Goal: Task Accomplishment & Management: Complete application form

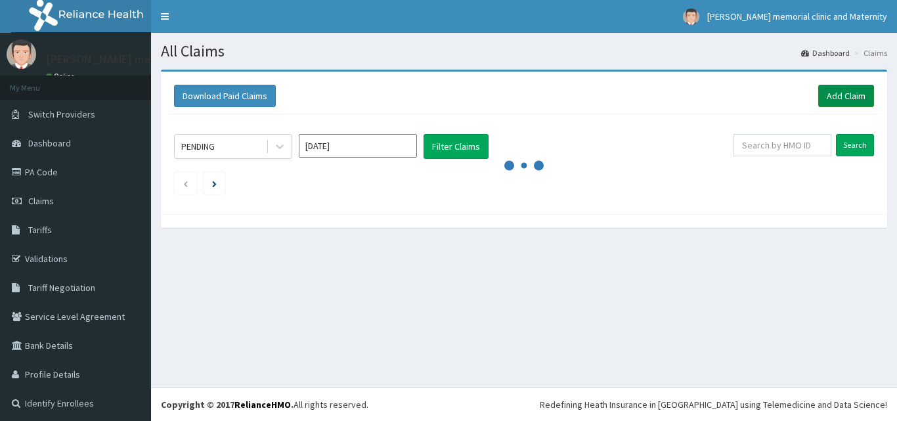
click at [827, 93] on link "Add Claim" at bounding box center [847, 96] width 56 height 22
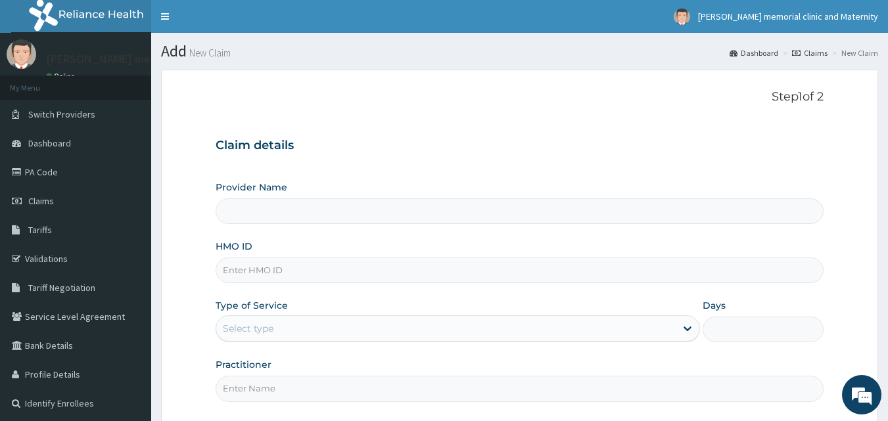
type input "[PERSON_NAME] memorial clinic and maternity"
click at [290, 270] on input "HMO ID" at bounding box center [519, 271] width 608 height 26
type input "PRN/10114/A"
click at [319, 334] on div "Select type" at bounding box center [445, 328] width 459 height 21
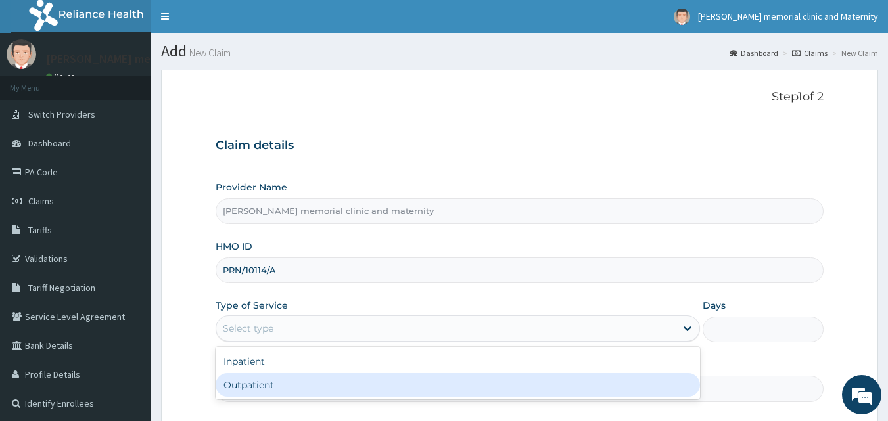
click at [290, 380] on div "Outpatient" at bounding box center [457, 385] width 484 height 24
type input "1"
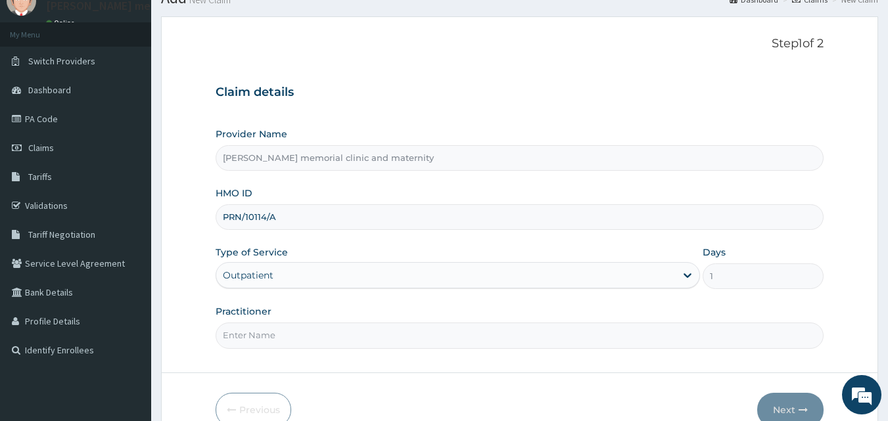
scroll to position [123, 0]
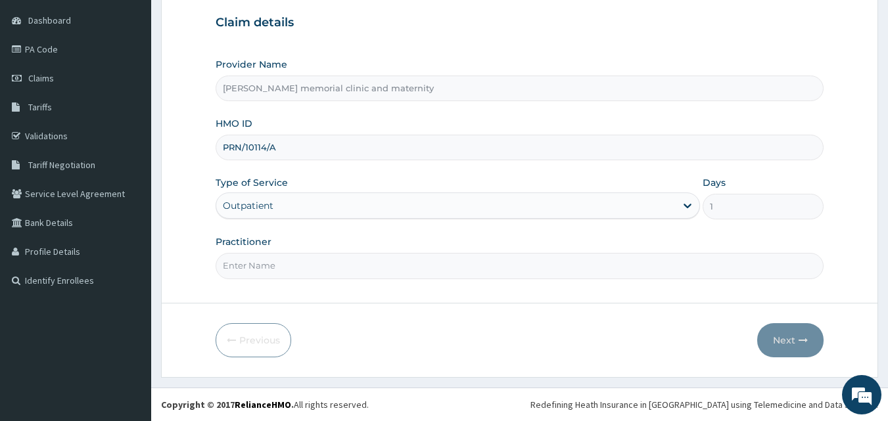
click at [400, 269] on input "Practitioner" at bounding box center [519, 266] width 608 height 26
type input "[PERSON_NAME]"
click at [780, 344] on button "Next" at bounding box center [790, 340] width 66 height 34
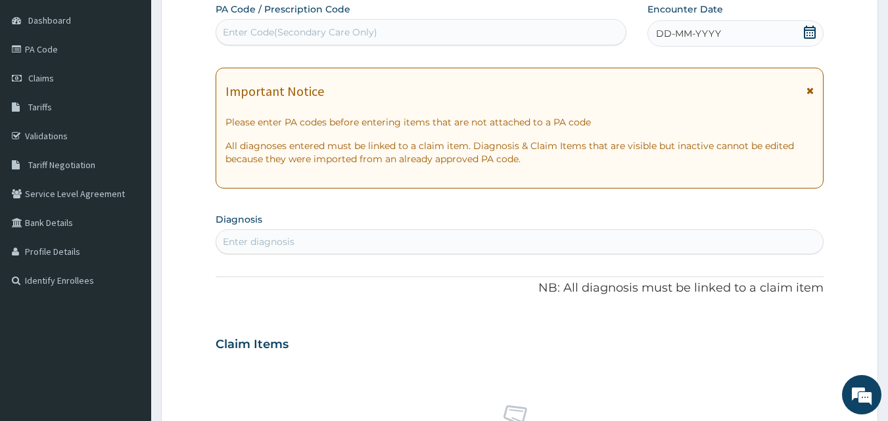
click at [741, 32] on div "DD-MM-YYYY" at bounding box center [735, 33] width 176 height 26
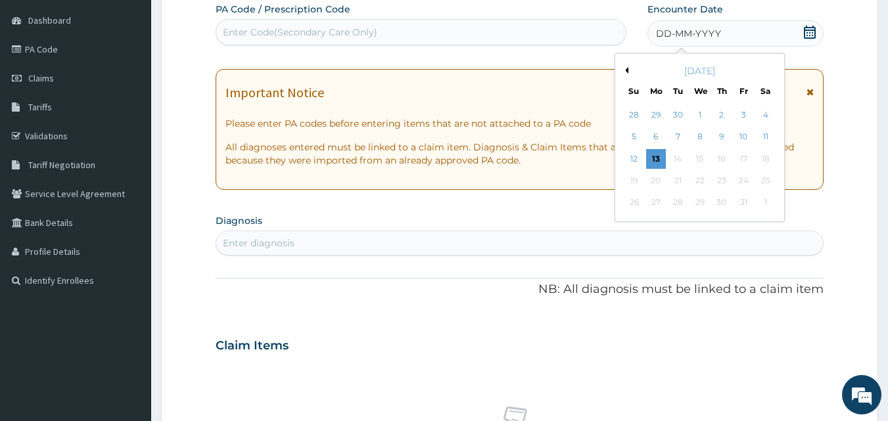
click at [625, 68] on button "Previous Month" at bounding box center [624, 70] width 7 height 7
click at [637, 164] on div "14" at bounding box center [634, 159] width 20 height 20
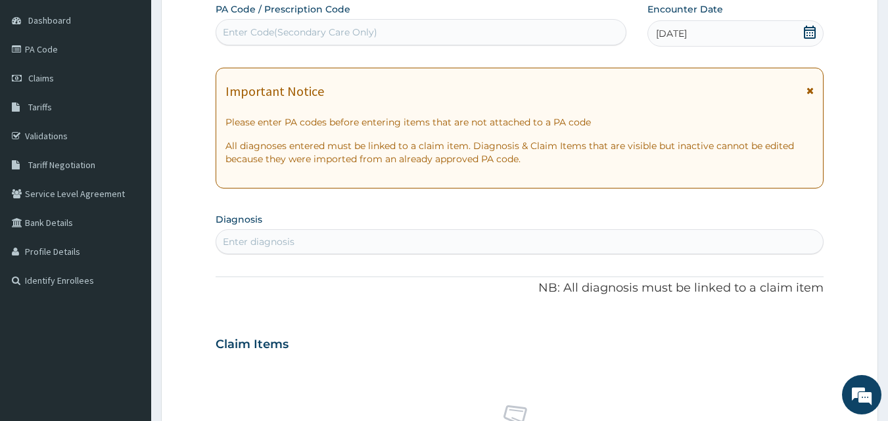
click at [420, 242] on div "Enter diagnosis" at bounding box center [519, 241] width 607 height 21
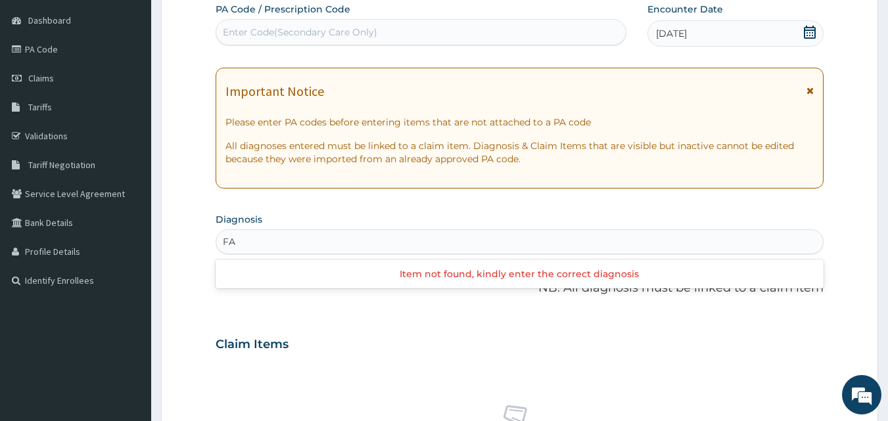
type input "F"
type input "M"
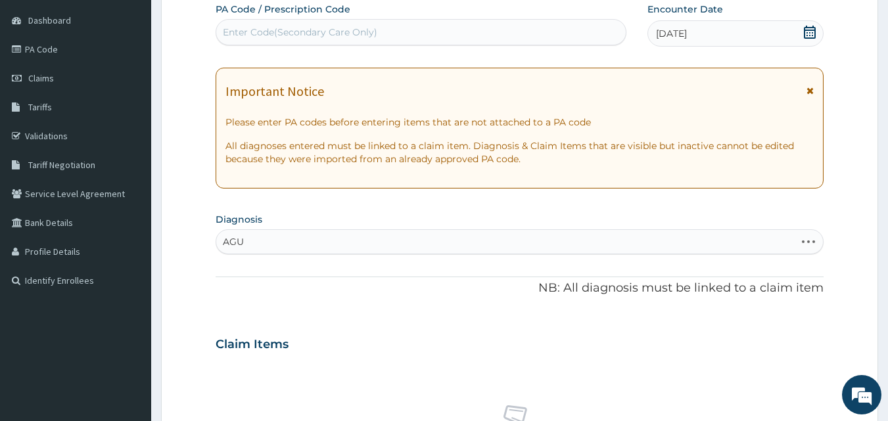
type input "AGUE"
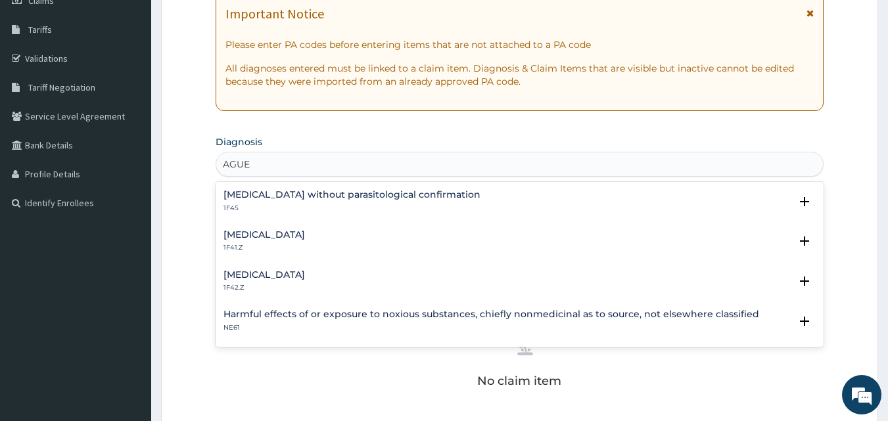
scroll to position [254, 0]
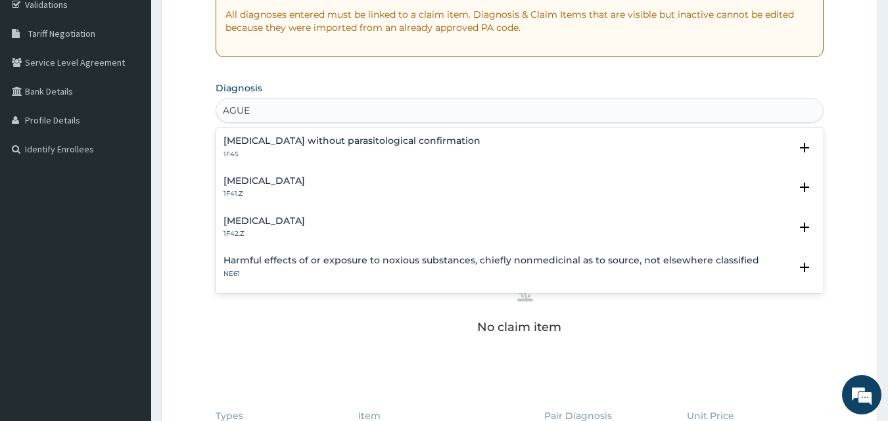
click at [305, 217] on h4 "[MEDICAL_DATA]" at bounding box center [263, 221] width 81 height 10
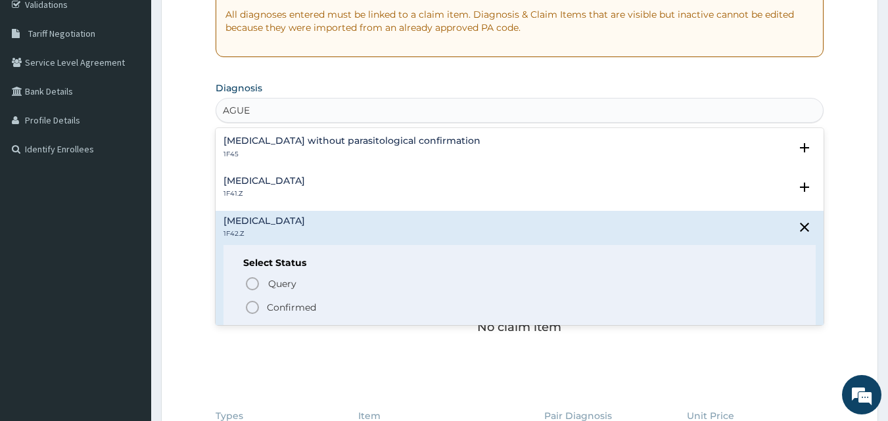
click at [267, 307] on p "Confirmed" at bounding box center [291, 307] width 49 height 13
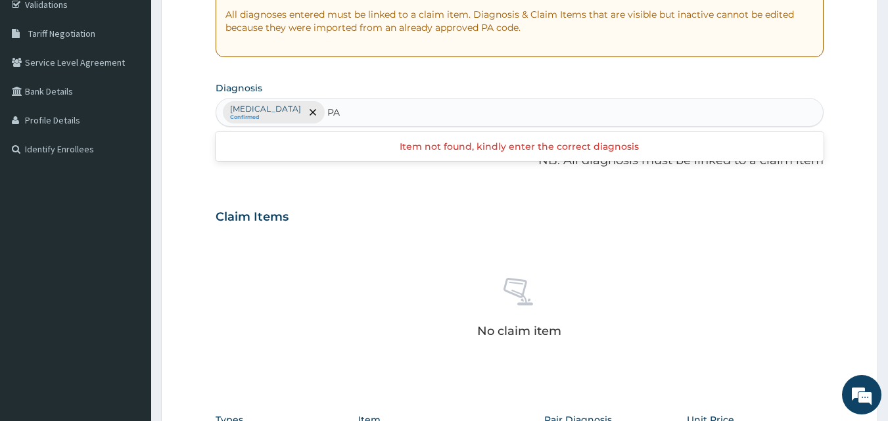
type input "P"
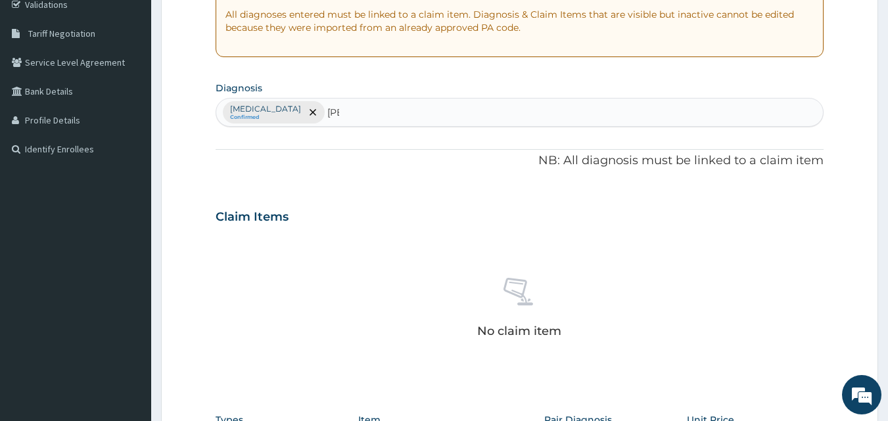
type input "T"
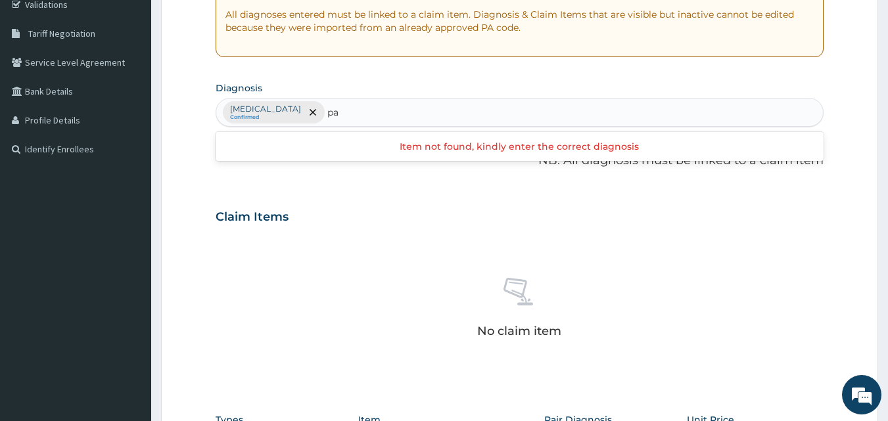
type input "p"
type input "fever"
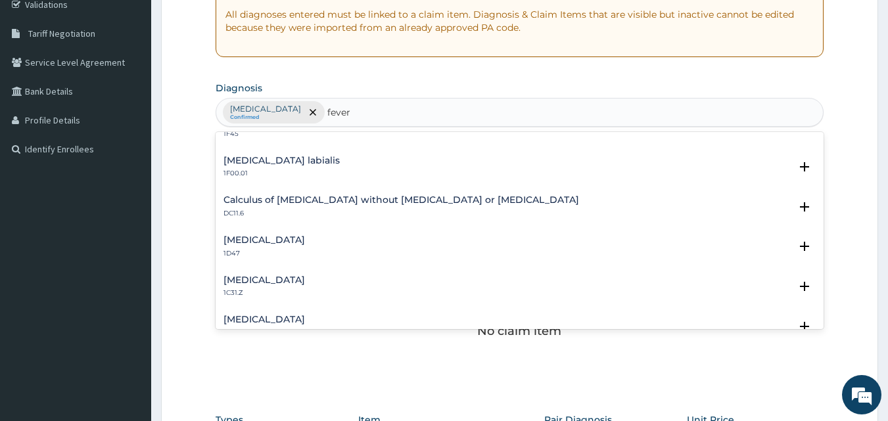
scroll to position [328, 0]
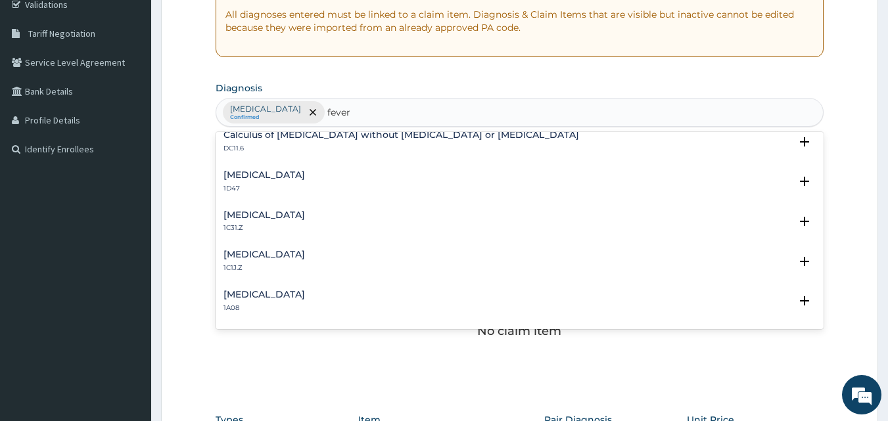
click at [280, 290] on h4 "[MEDICAL_DATA]" at bounding box center [263, 295] width 81 height 10
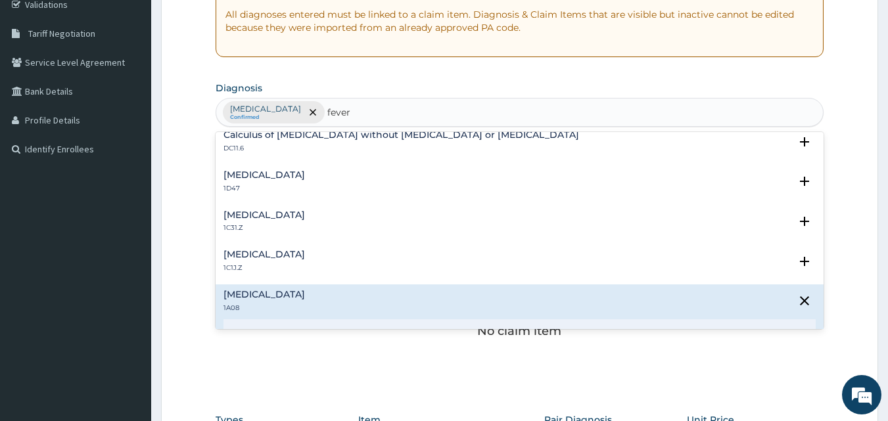
click at [292, 302] on div "[MEDICAL_DATA] 1A08" at bounding box center [263, 301] width 81 height 23
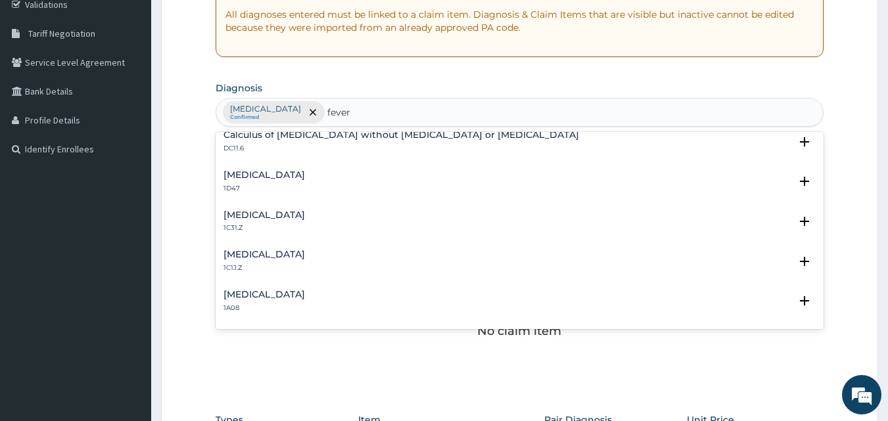
scroll to position [394, 0]
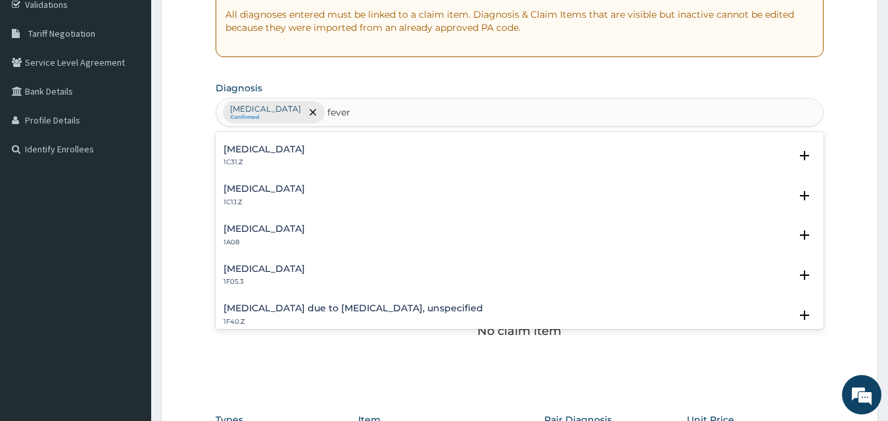
click at [305, 225] on div "[MEDICAL_DATA] 1A08" at bounding box center [519, 235] width 593 height 23
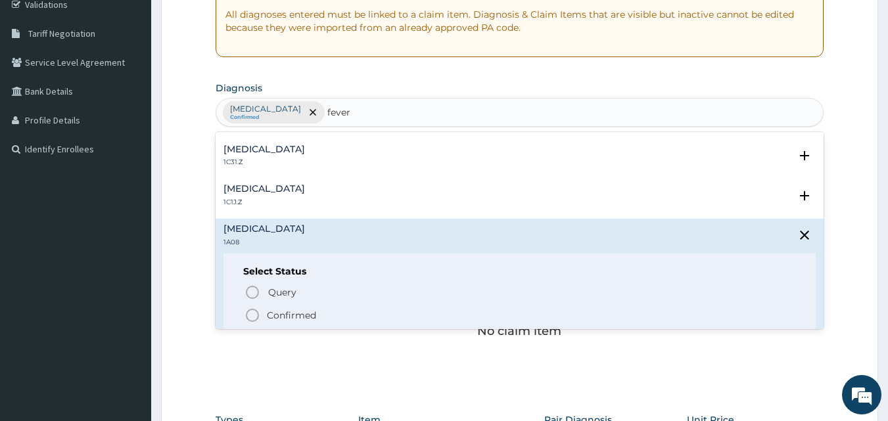
click at [273, 313] on p "Confirmed" at bounding box center [291, 315] width 49 height 13
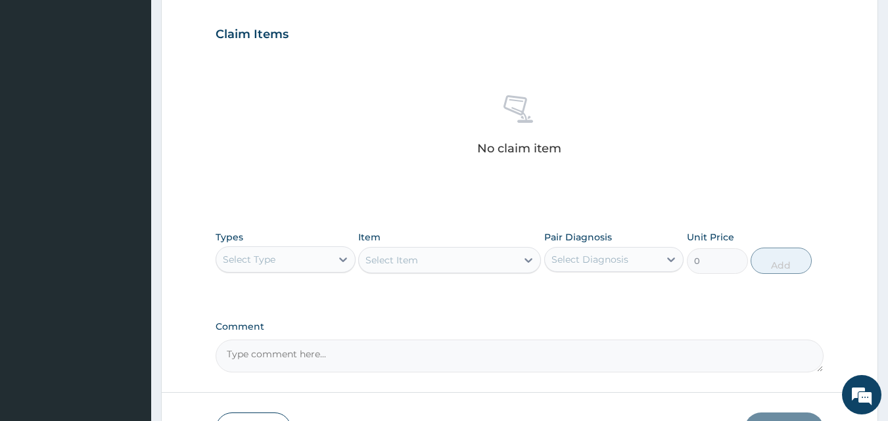
scroll to position [451, 0]
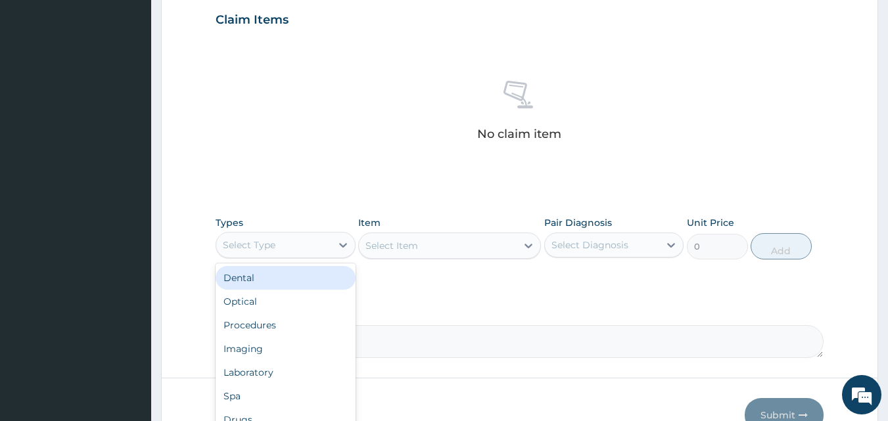
click at [294, 244] on div "Select Type" at bounding box center [273, 245] width 115 height 21
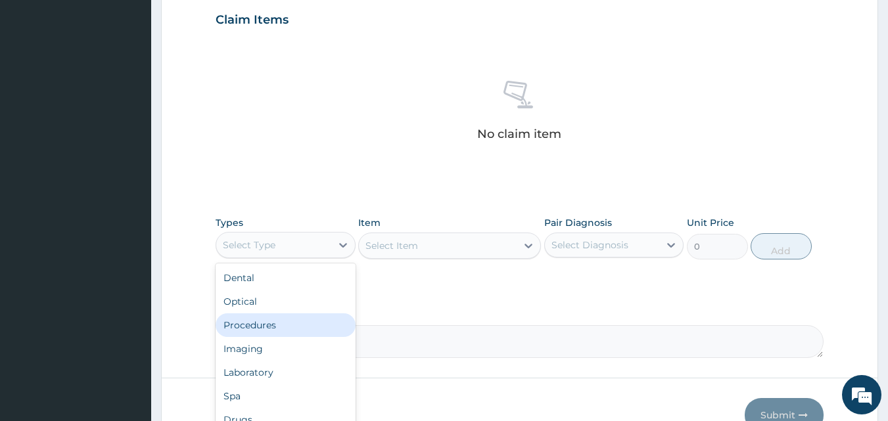
click at [274, 319] on div "Procedures" at bounding box center [285, 325] width 140 height 24
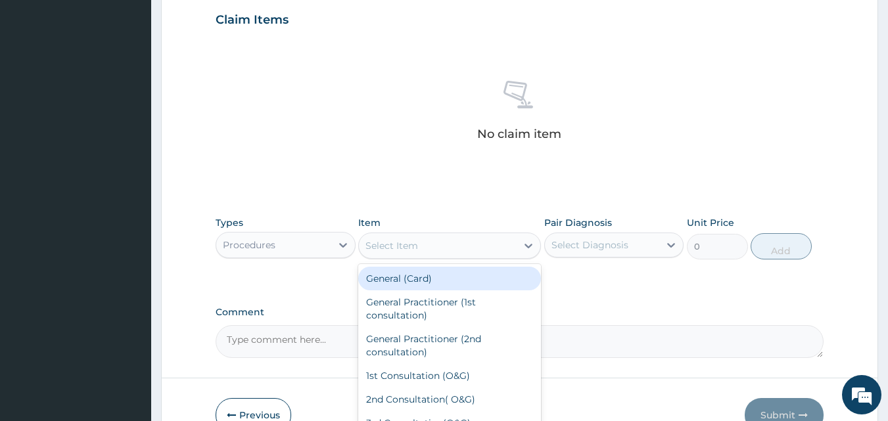
click at [390, 243] on div "Select Item" at bounding box center [391, 245] width 53 height 13
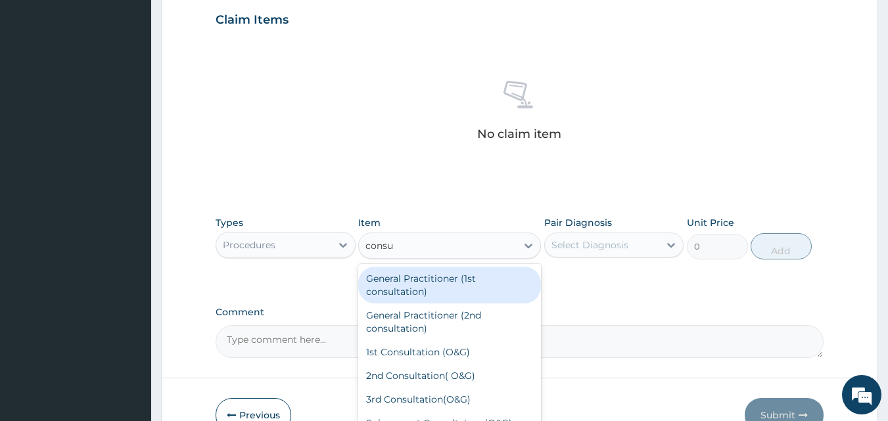
type input "consul"
click at [437, 286] on div "General Practitioner (1st consultation)" at bounding box center [449, 285] width 183 height 37
type input "1500"
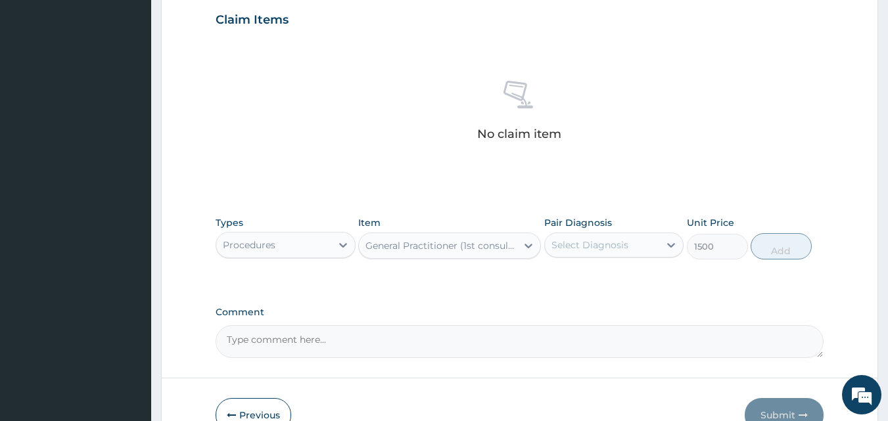
click at [579, 249] on div "Select Diagnosis" at bounding box center [589, 244] width 77 height 13
click at [587, 284] on label "[MEDICAL_DATA]" at bounding box center [606, 277] width 81 height 13
checkbox input "true"
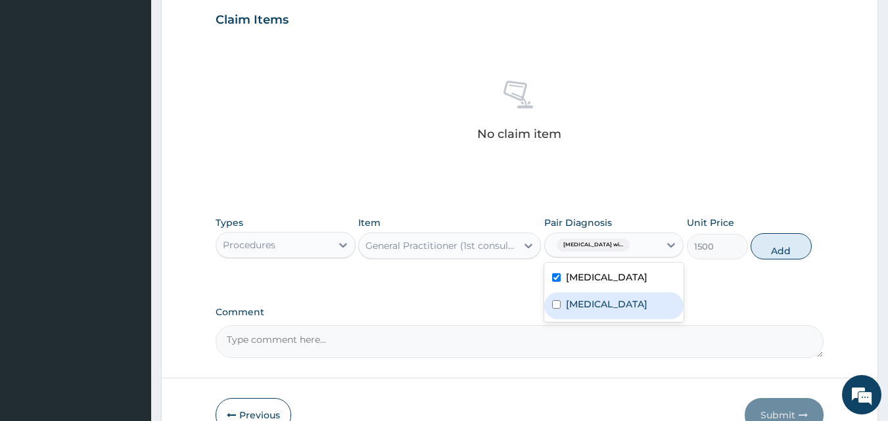
click at [589, 311] on label "[MEDICAL_DATA]" at bounding box center [606, 304] width 81 height 13
checkbox input "true"
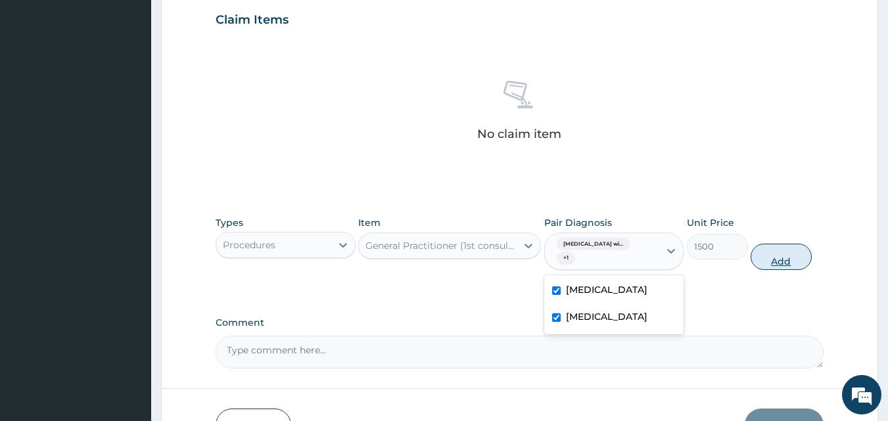
click at [787, 259] on button "Add" at bounding box center [780, 257] width 61 height 26
type input "0"
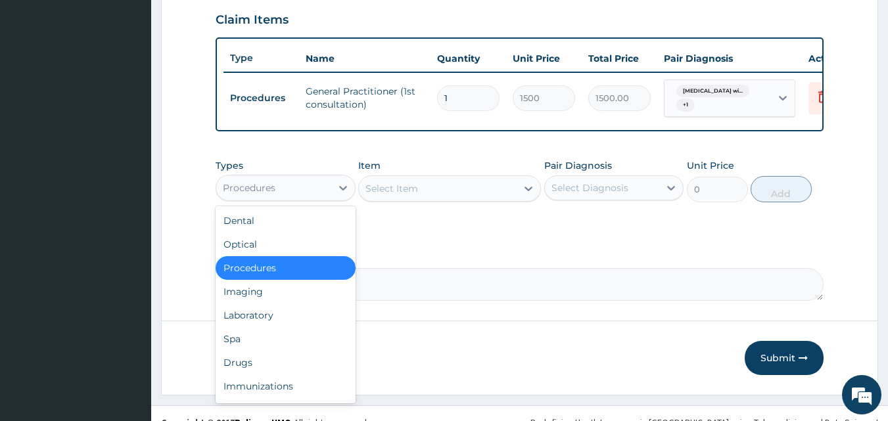
click at [292, 198] on div "Procedures" at bounding box center [273, 187] width 115 height 21
click at [281, 320] on div "Laboratory" at bounding box center [285, 316] width 140 height 24
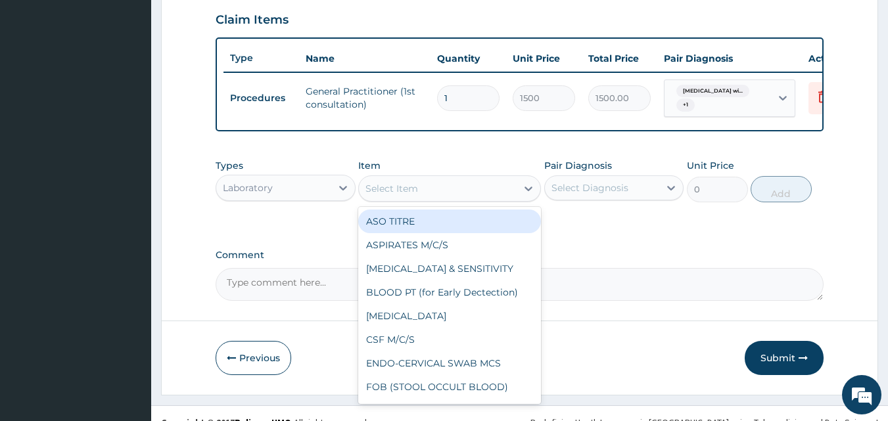
click at [388, 195] on div "Select Item" at bounding box center [391, 188] width 53 height 13
type input "mp"
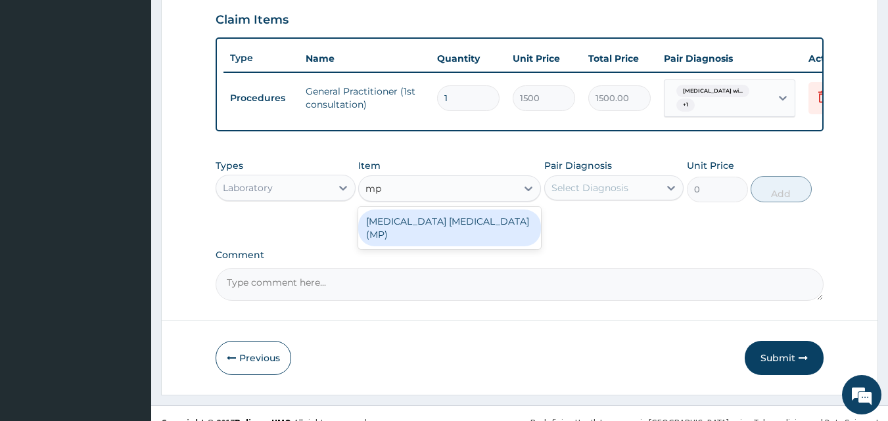
click at [401, 231] on div "[MEDICAL_DATA] [MEDICAL_DATA] (MP)" at bounding box center [449, 228] width 183 height 37
type input "560"
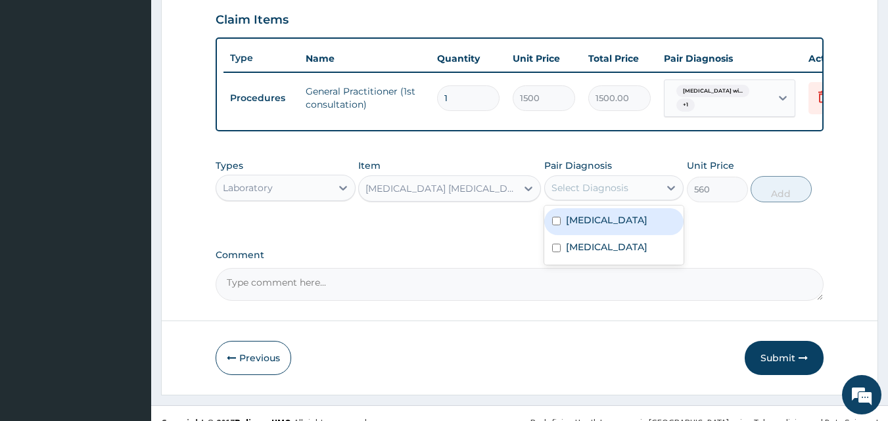
click at [608, 189] on div "Select Diagnosis" at bounding box center [602, 187] width 115 height 21
click at [607, 227] on label "[MEDICAL_DATA]" at bounding box center [606, 220] width 81 height 13
checkbox input "true"
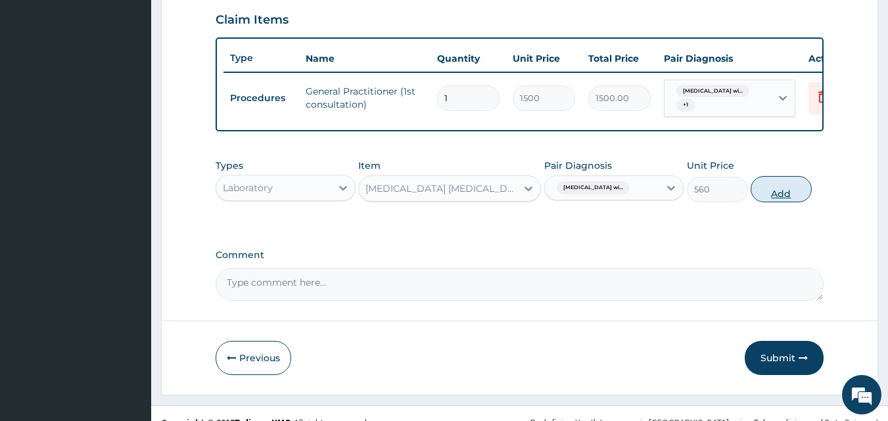
click at [782, 202] on button "Add" at bounding box center [780, 189] width 61 height 26
type input "0"
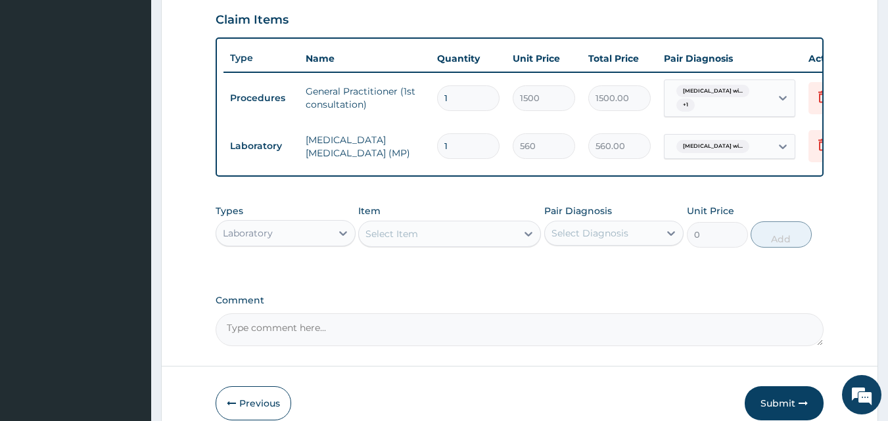
click at [382, 240] on div "Select Item" at bounding box center [391, 233] width 53 height 13
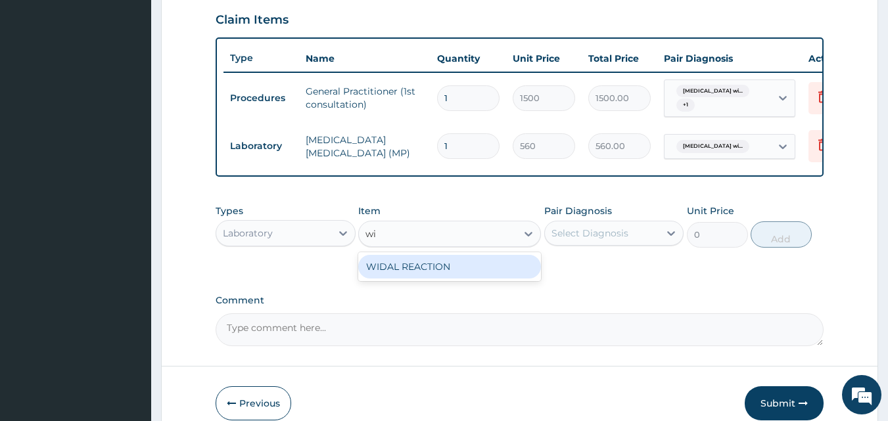
type input "wid"
click at [417, 279] on div "WIDAL REACTION" at bounding box center [449, 267] width 183 height 24
type input "800"
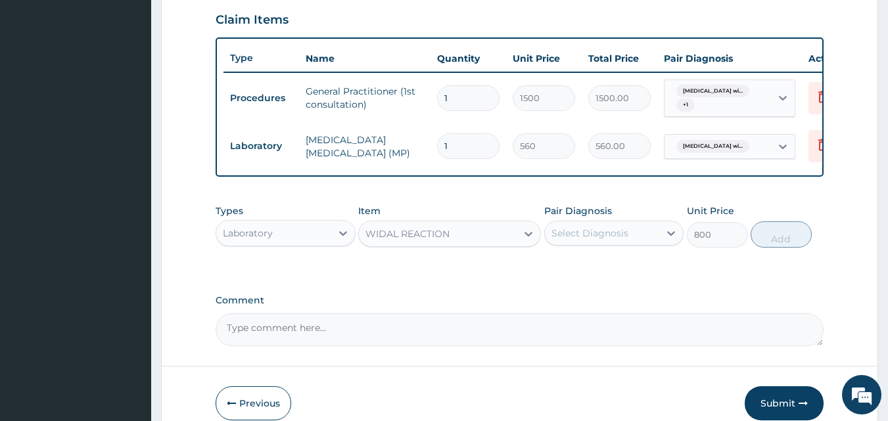
click at [590, 236] on div "Select Diagnosis" at bounding box center [589, 233] width 77 height 13
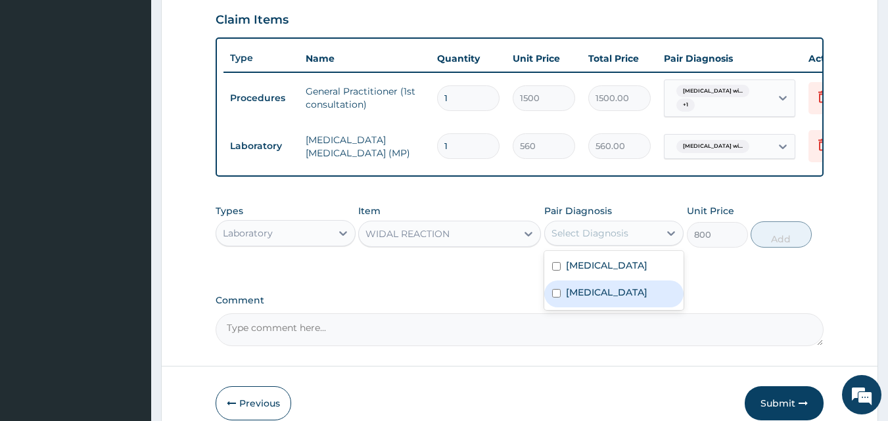
click at [630, 299] on label "[MEDICAL_DATA]" at bounding box center [606, 292] width 81 height 13
checkbox input "true"
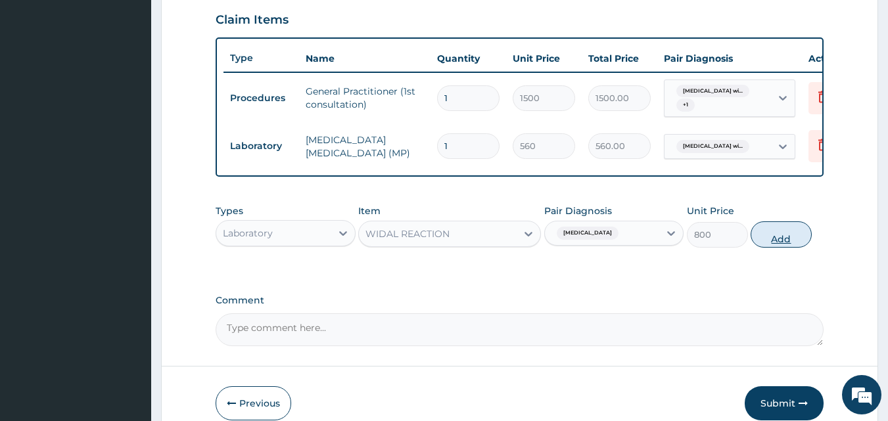
click at [774, 242] on button "Add" at bounding box center [780, 234] width 61 height 26
type input "0"
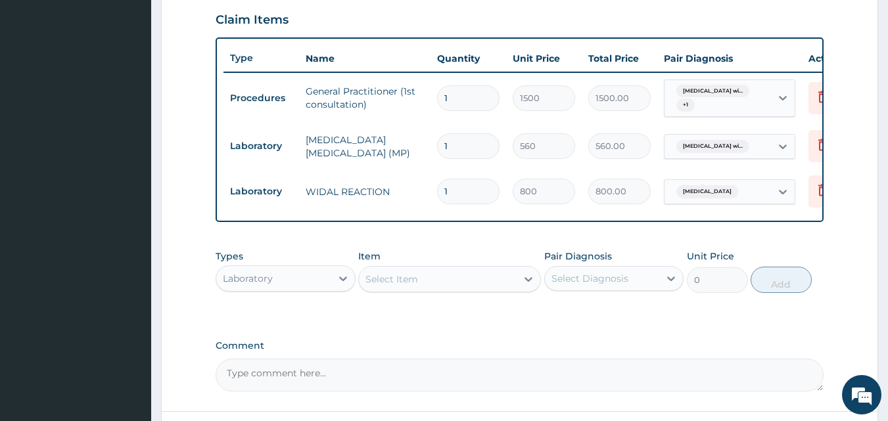
click at [436, 290] on div "Select Item" at bounding box center [438, 279] width 158 height 21
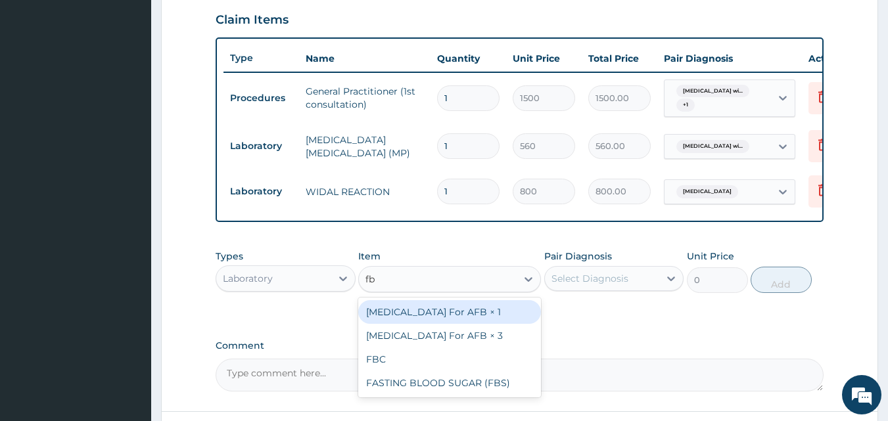
type input "fbc"
click at [438, 319] on div "FBC" at bounding box center [449, 312] width 183 height 24
type input "1600"
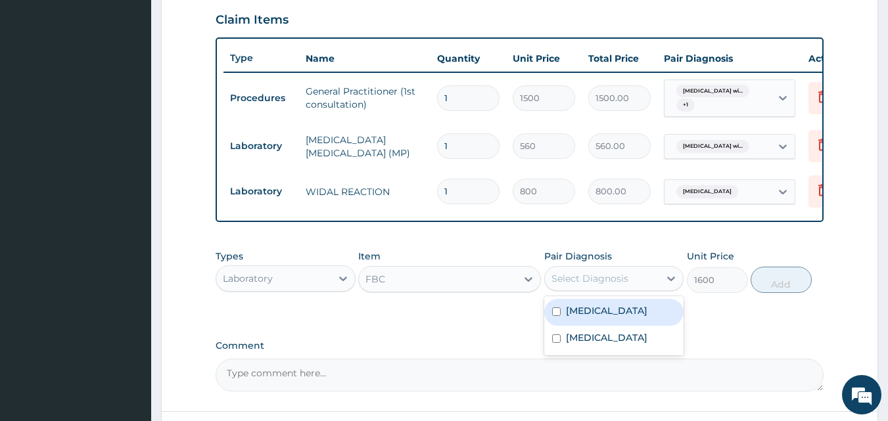
click at [583, 285] on div "Select Diagnosis" at bounding box center [589, 278] width 77 height 13
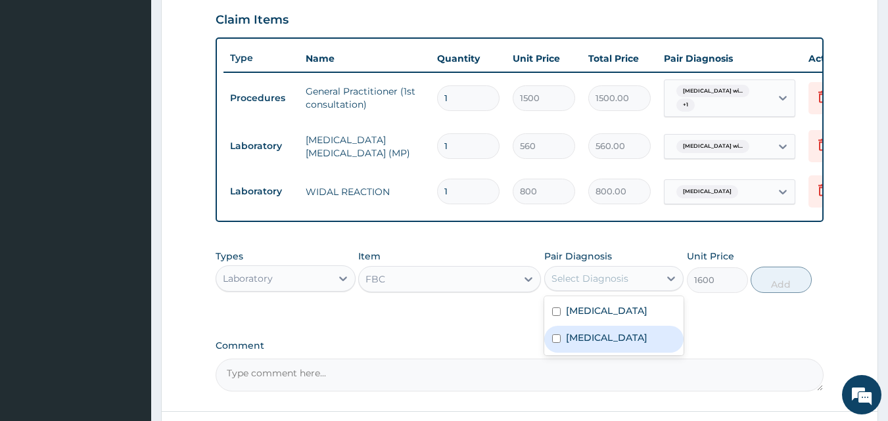
click at [608, 353] on div "[MEDICAL_DATA]" at bounding box center [614, 339] width 140 height 27
checkbox input "true"
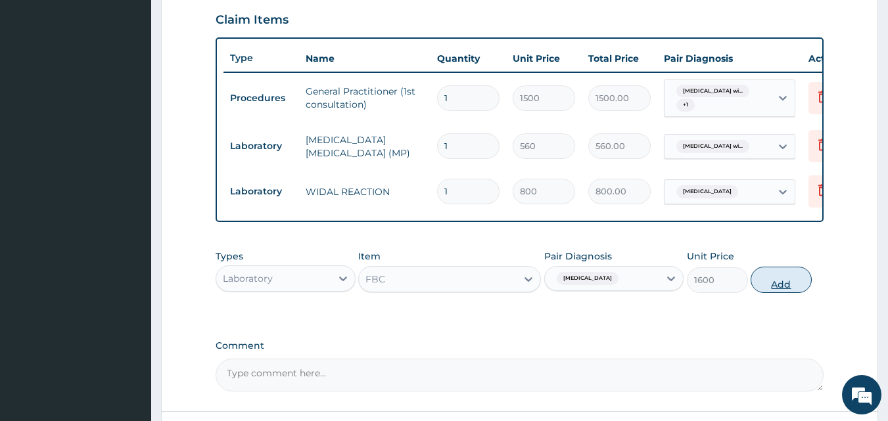
click at [775, 288] on button "Add" at bounding box center [780, 280] width 61 height 26
type input "0"
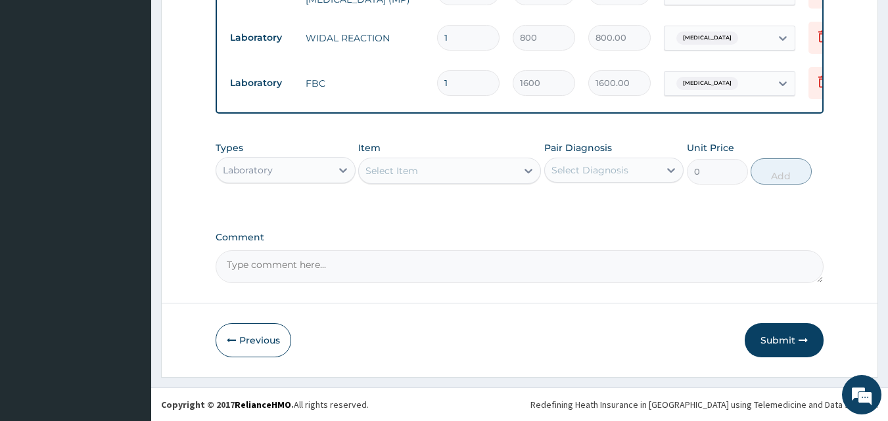
scroll to position [615, 0]
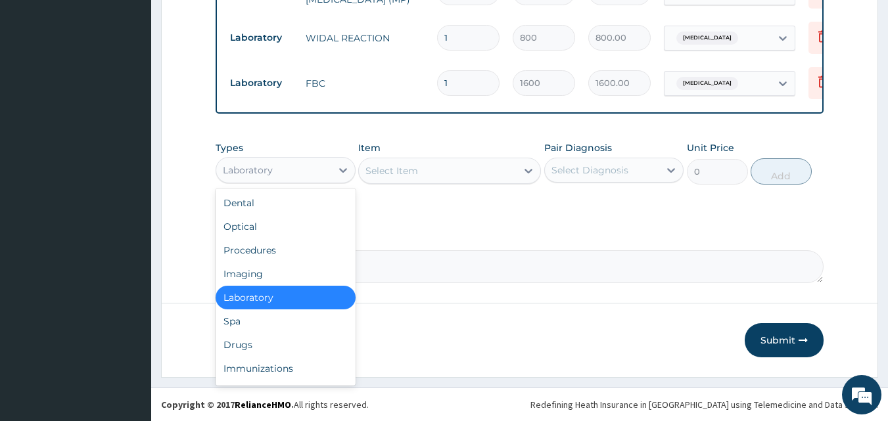
click at [282, 172] on div "Laboratory" at bounding box center [273, 170] width 115 height 21
click at [276, 342] on div "Drugs" at bounding box center [285, 345] width 140 height 24
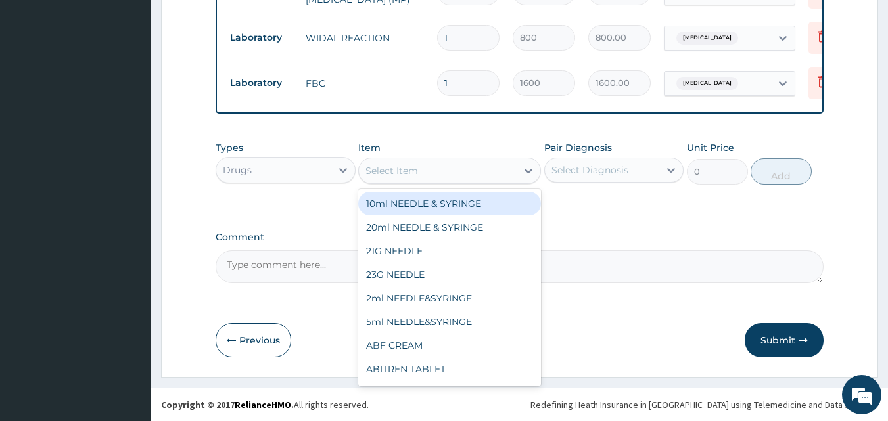
click at [381, 175] on div "Select Item" at bounding box center [391, 170] width 53 height 13
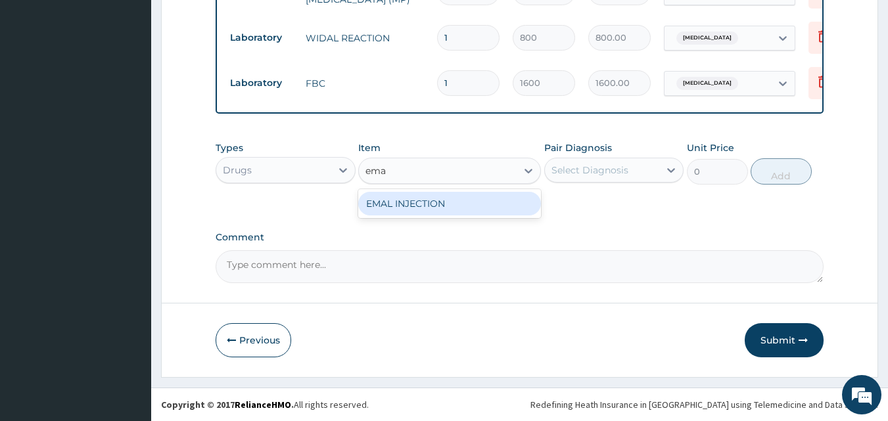
type input "emal"
click at [419, 206] on div "EMAL INJECTION" at bounding box center [449, 204] width 183 height 24
type input "708.75"
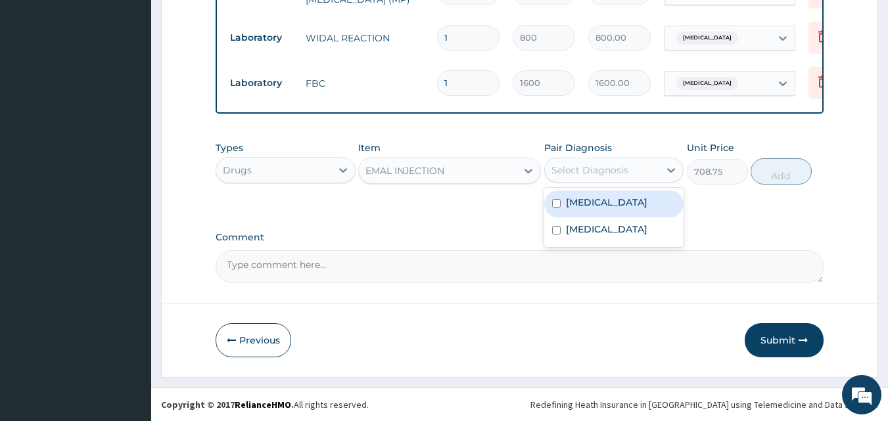
click at [599, 166] on div "Select Diagnosis" at bounding box center [589, 170] width 77 height 13
click at [593, 209] on label "[MEDICAL_DATA]" at bounding box center [606, 202] width 81 height 13
checkbox input "true"
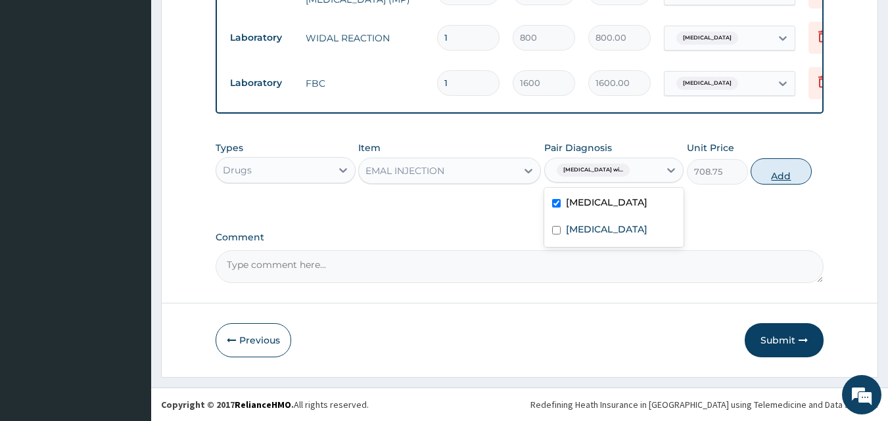
click at [780, 175] on button "Add" at bounding box center [780, 171] width 61 height 26
type input "0"
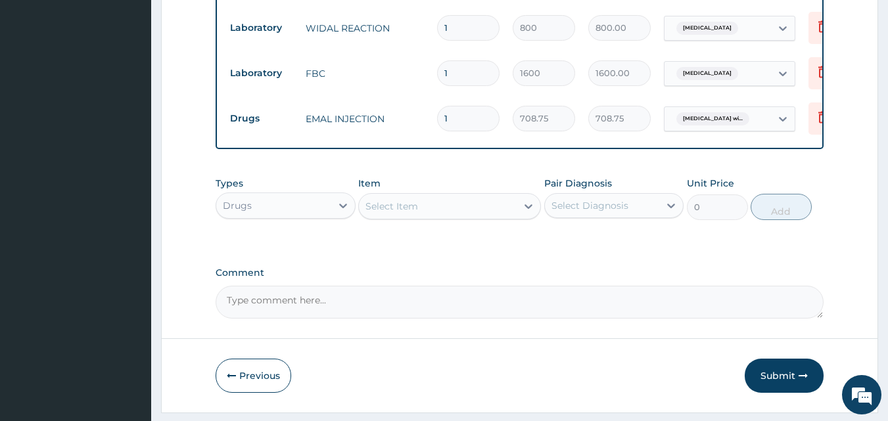
type input "0.00"
type input "3"
type input "2126.25"
type input "3"
click at [384, 213] on div "Select Item" at bounding box center [391, 206] width 53 height 13
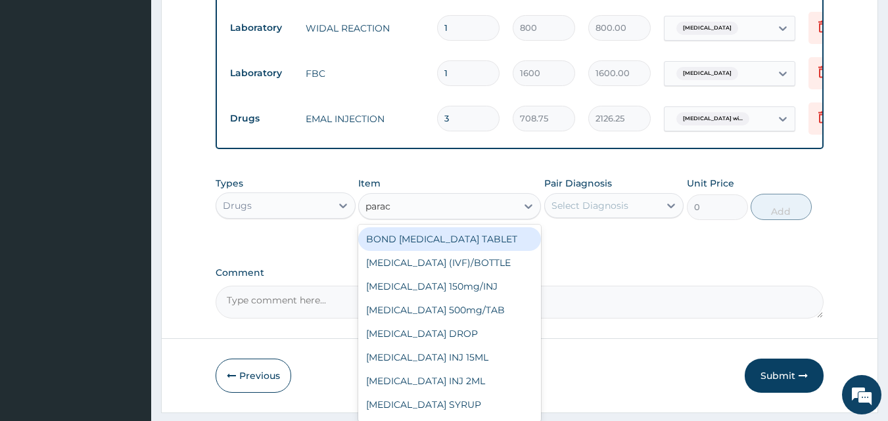
type input "parace"
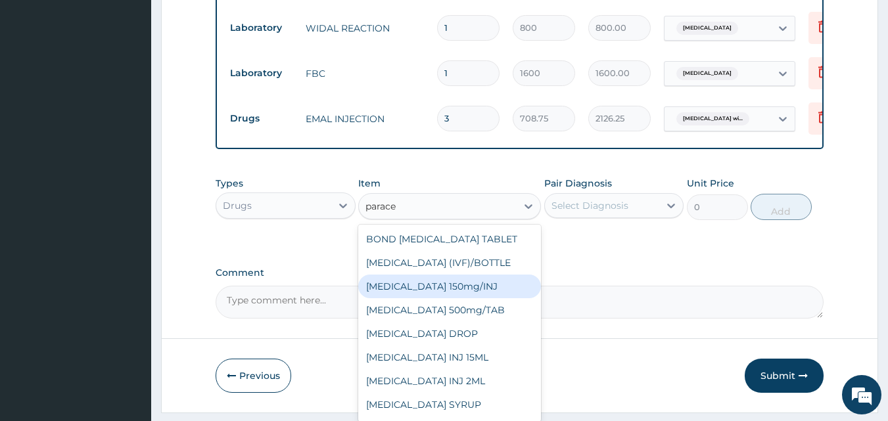
click at [449, 290] on div "[MEDICAL_DATA] 150mg/INJ" at bounding box center [449, 287] width 183 height 24
type input "31.5"
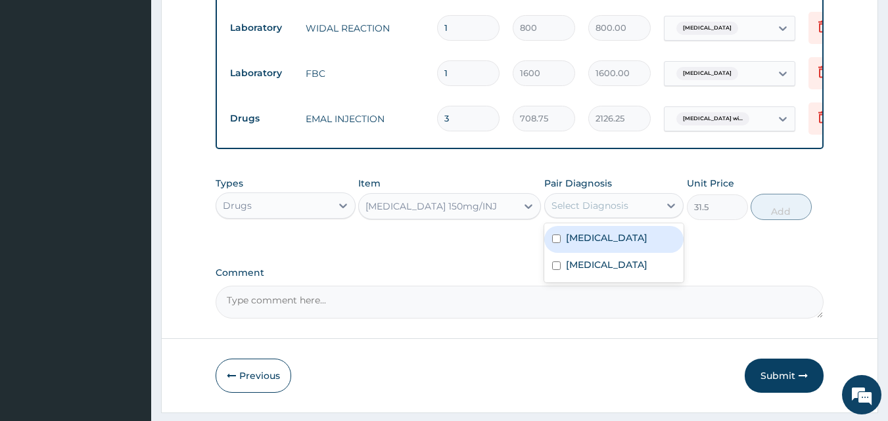
click at [576, 205] on div "Select Diagnosis" at bounding box center [602, 205] width 115 height 21
click at [587, 244] on label "[MEDICAL_DATA]" at bounding box center [606, 237] width 81 height 13
checkbox input "true"
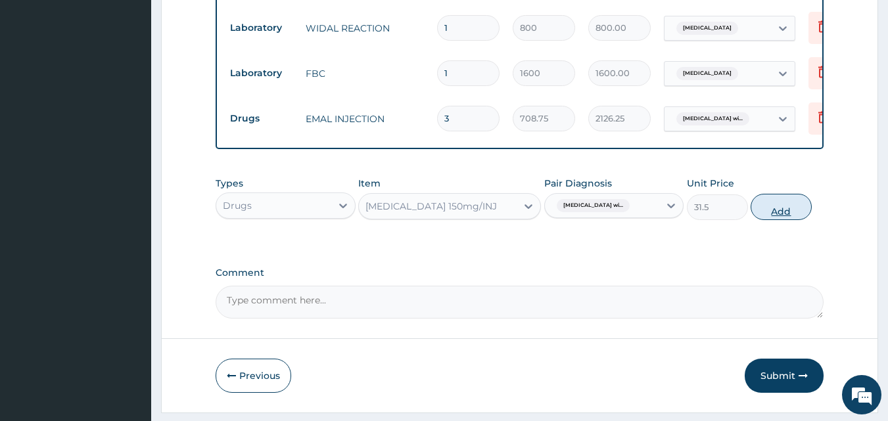
click at [786, 220] on button "Add" at bounding box center [780, 207] width 61 height 26
type input "0"
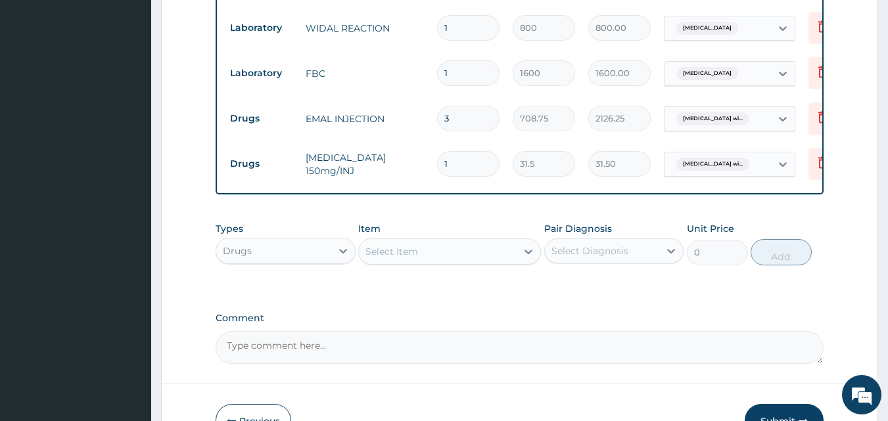
type input "0.00"
type input "4"
type input "126.00"
type input "4"
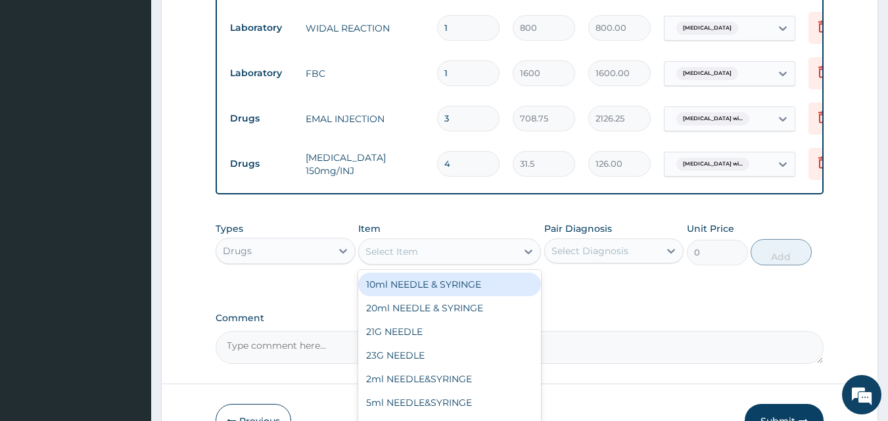
click at [386, 258] on div "Select Item" at bounding box center [391, 251] width 53 height 13
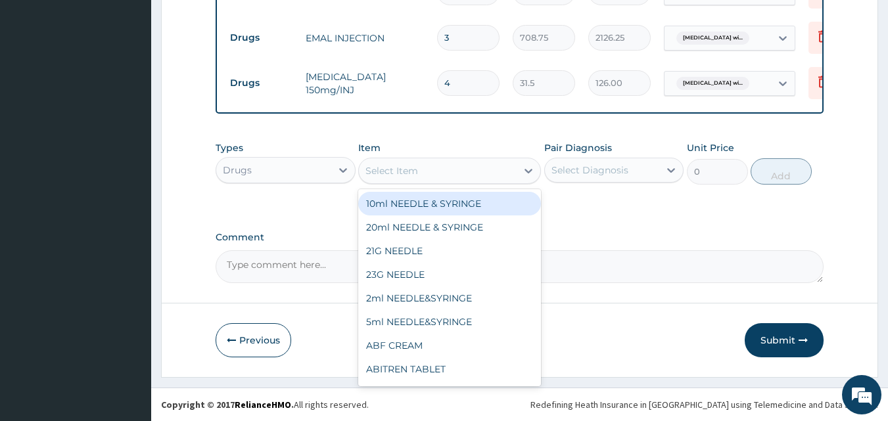
scroll to position [706, 0]
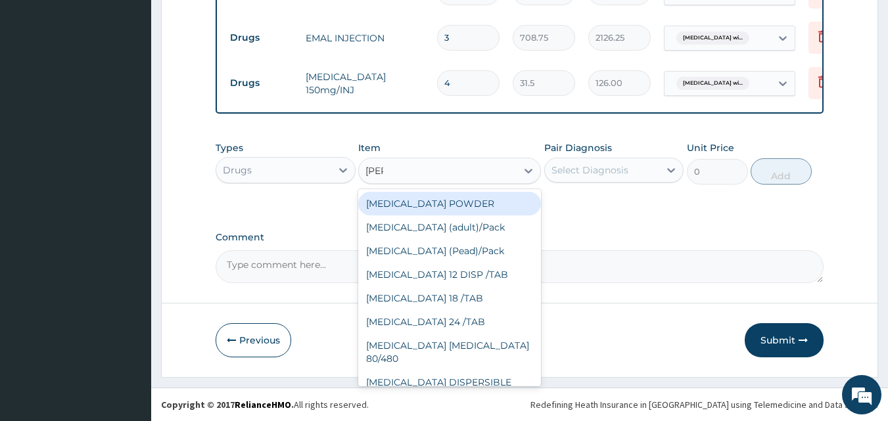
type input "coart"
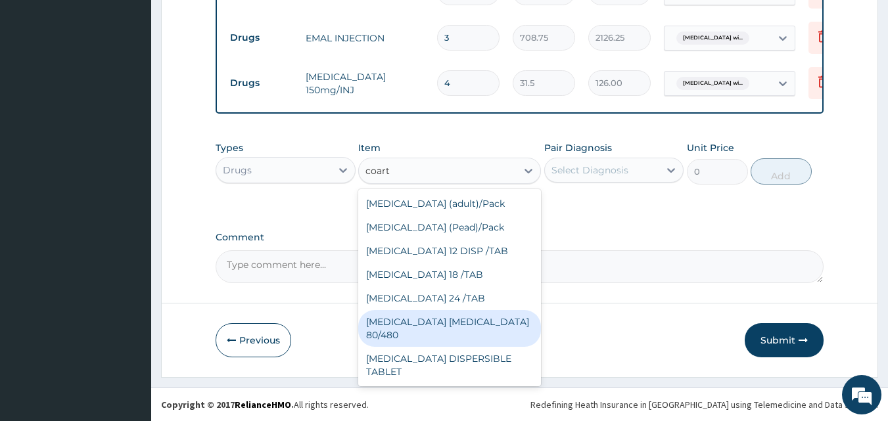
click at [436, 322] on div "[MEDICAL_DATA] [MEDICAL_DATA] 80/480" at bounding box center [449, 328] width 183 height 37
type input "866.25"
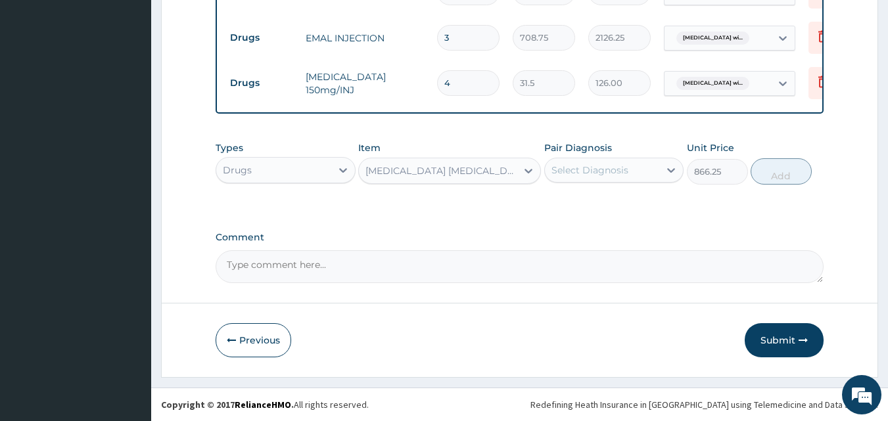
click at [575, 176] on div "Select Diagnosis" at bounding box center [589, 170] width 77 height 13
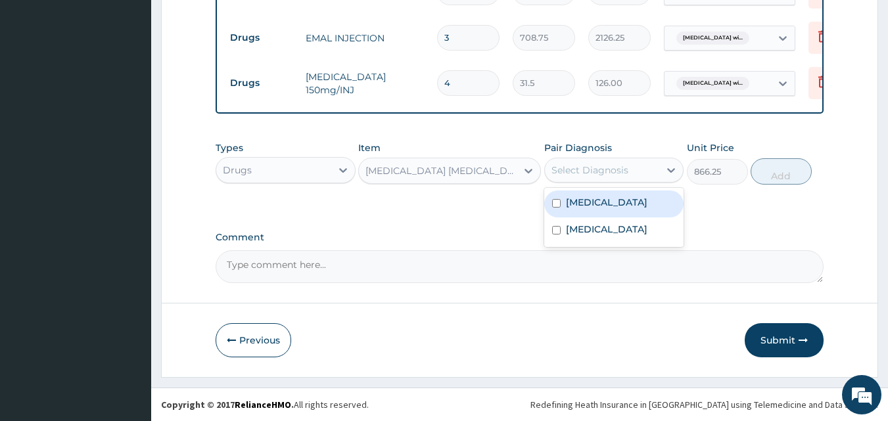
click at [564, 208] on div "[MEDICAL_DATA]" at bounding box center [614, 204] width 140 height 27
checkbox input "true"
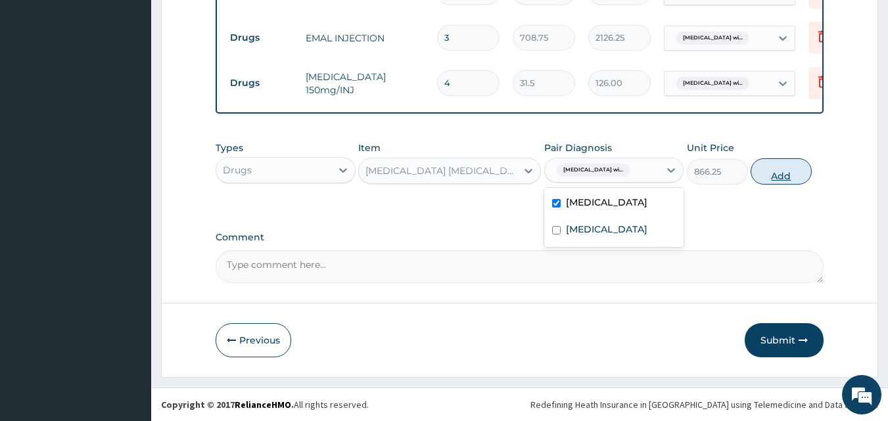
click at [780, 166] on button "Add" at bounding box center [780, 171] width 61 height 26
type input "0"
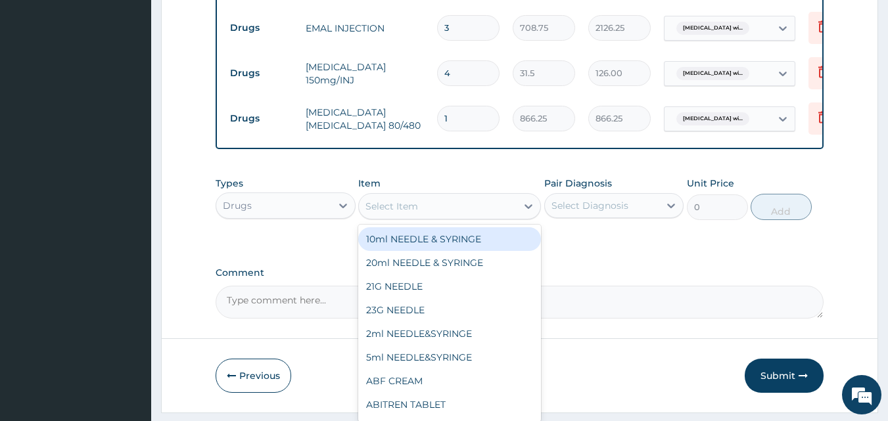
click at [424, 217] on div "Select Item" at bounding box center [438, 206] width 158 height 21
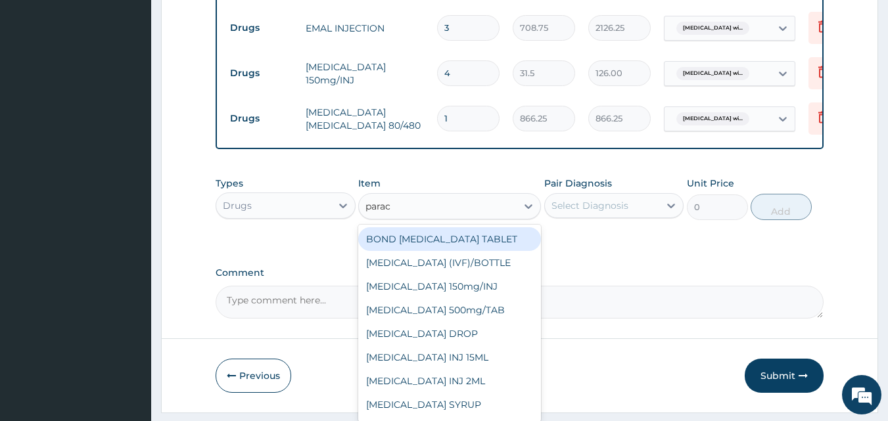
type input "parace"
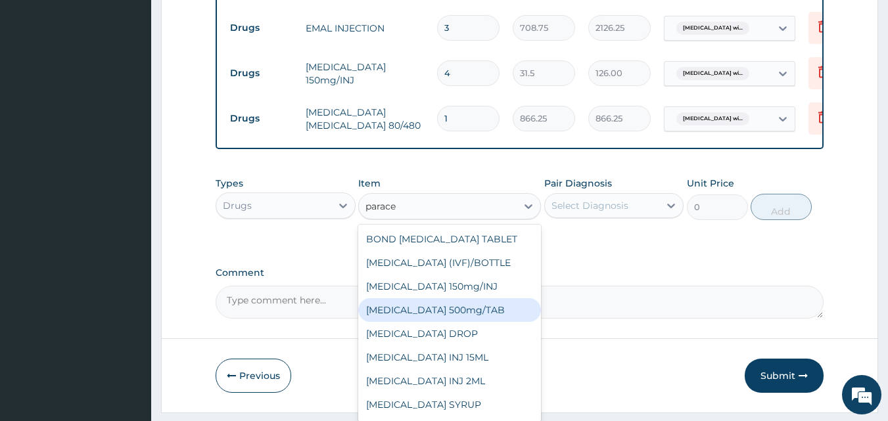
click at [464, 322] on div "[MEDICAL_DATA] 500mg/TAB" at bounding box center [449, 310] width 183 height 24
type input "5.25"
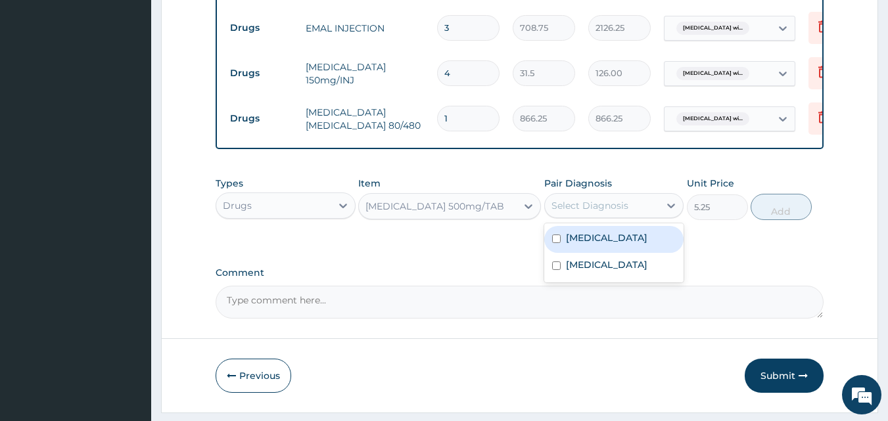
click at [573, 216] on div "Select Diagnosis" at bounding box center [602, 205] width 115 height 21
click at [577, 244] on label "[MEDICAL_DATA]" at bounding box center [606, 237] width 81 height 13
checkbox input "true"
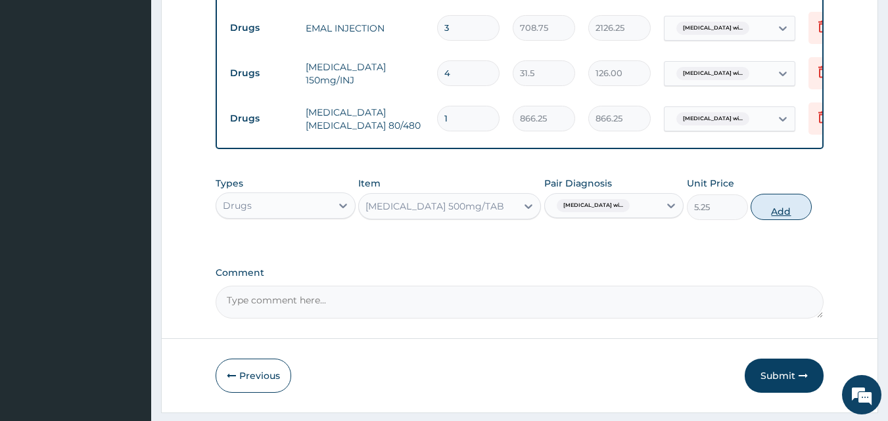
click at [765, 217] on button "Add" at bounding box center [780, 207] width 61 height 26
type input "0"
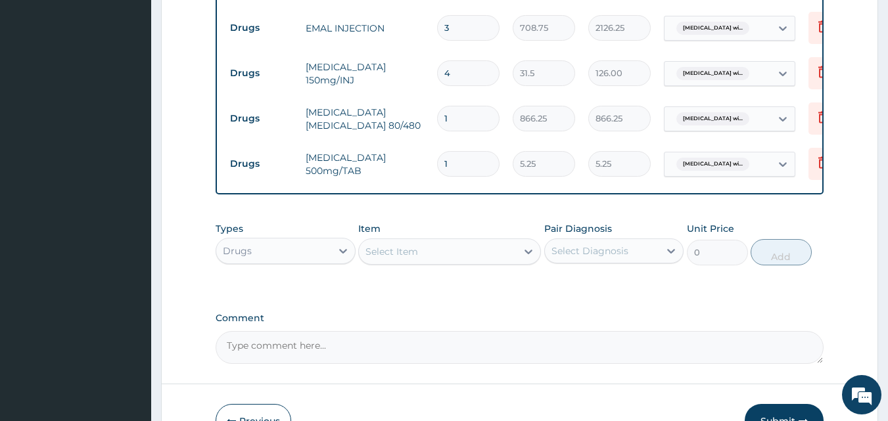
type input "18"
type input "94.50"
type input "18"
click at [398, 258] on div "Select Item" at bounding box center [391, 251] width 53 height 13
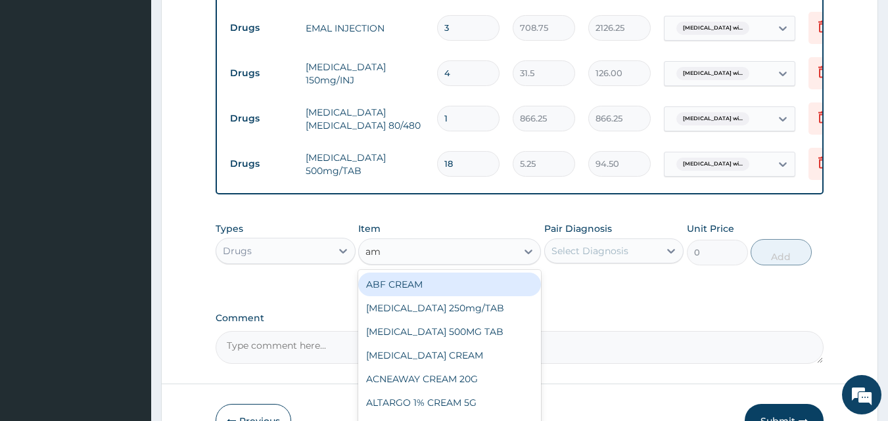
type input "a"
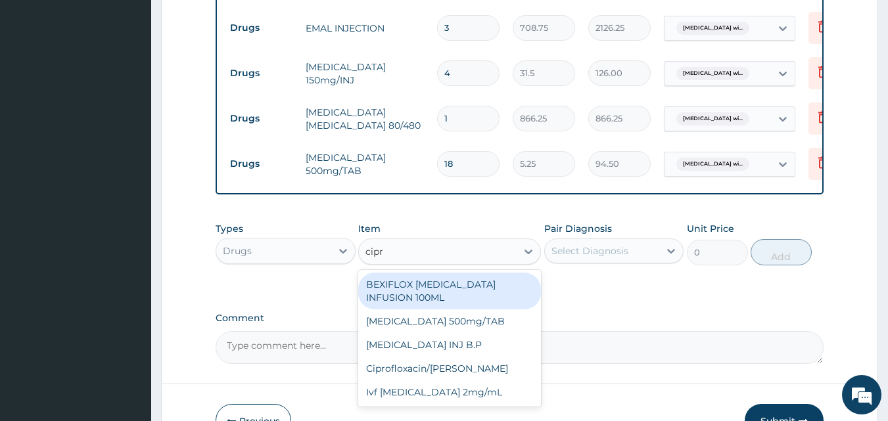
type input "[MEDICAL_DATA]"
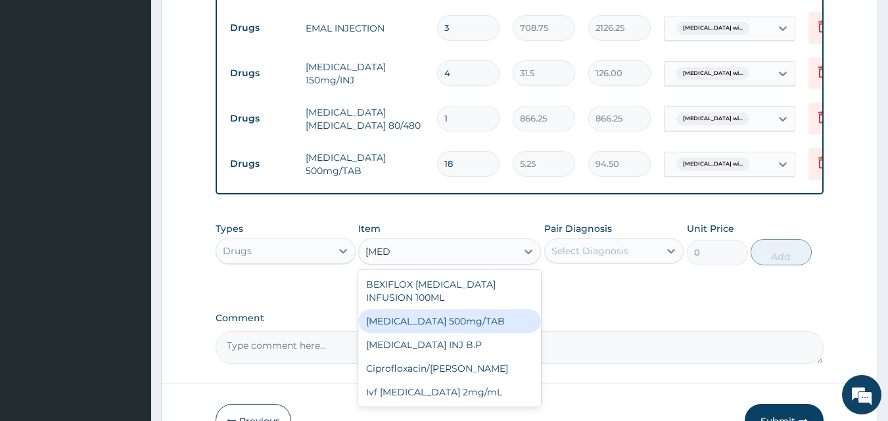
click at [432, 317] on div "[MEDICAL_DATA] 500mg/TAB" at bounding box center [449, 321] width 183 height 24
type input "26.77"
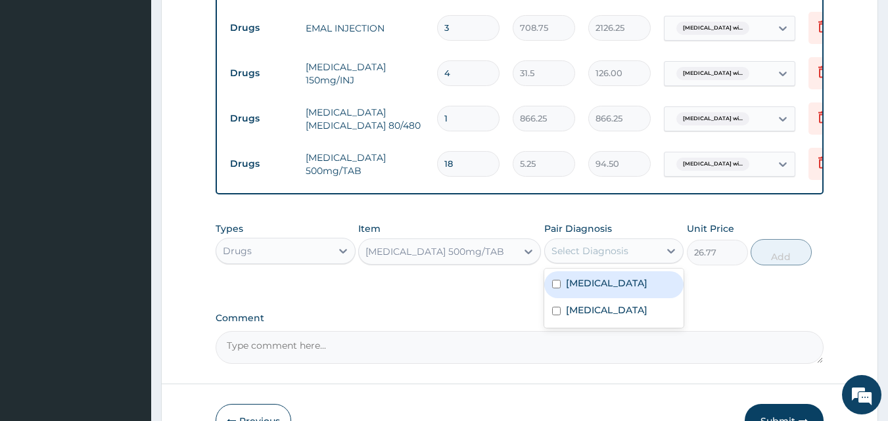
click at [589, 258] on div "Select Diagnosis" at bounding box center [589, 250] width 77 height 13
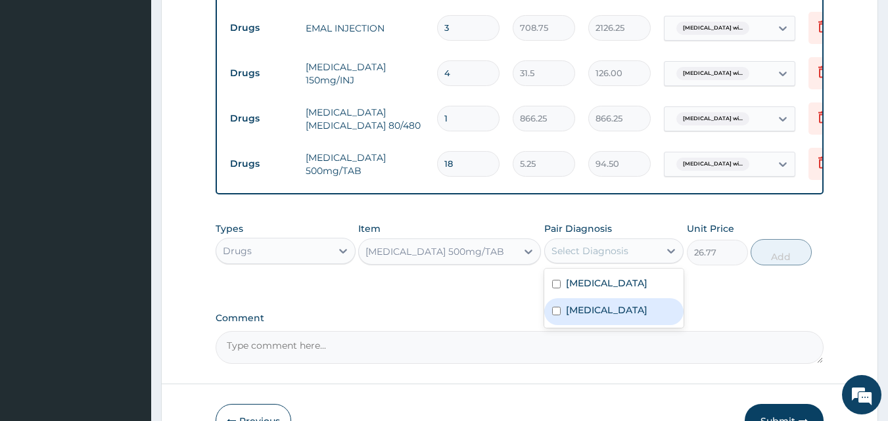
click at [590, 325] on div "[MEDICAL_DATA]" at bounding box center [614, 311] width 140 height 27
checkbox input "true"
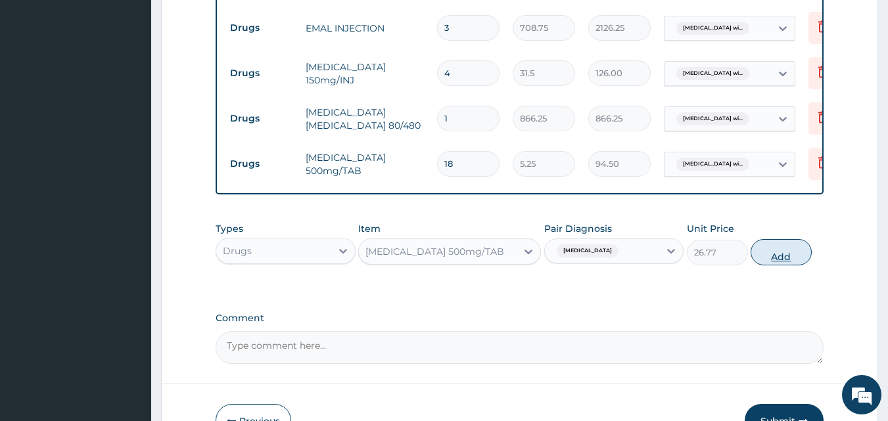
click at [771, 253] on button "Add" at bounding box center [780, 252] width 61 height 26
type input "0"
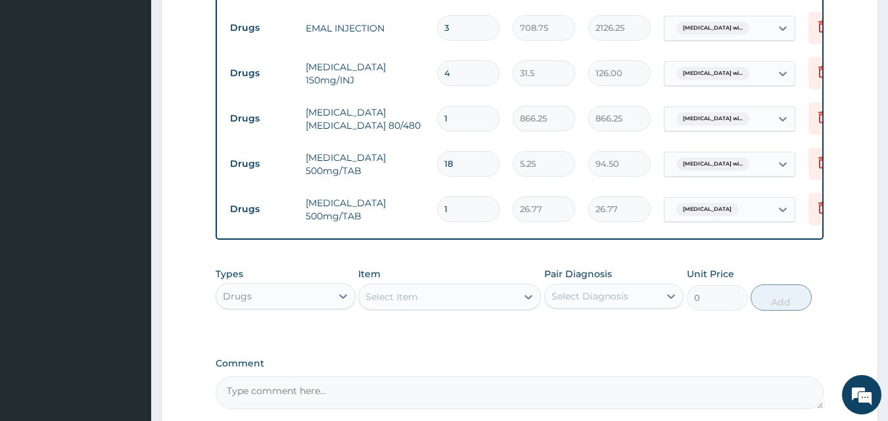
type input "10"
type input "267.70"
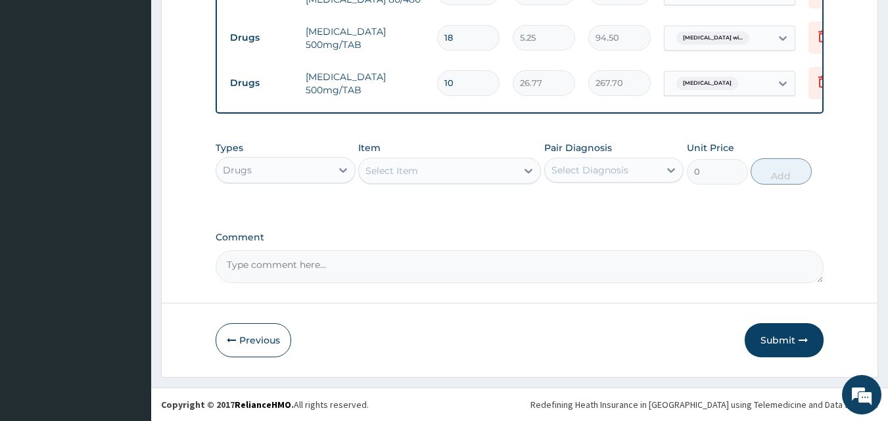
scroll to position [842, 0]
type input "10"
click at [784, 339] on button "Submit" at bounding box center [783, 340] width 79 height 34
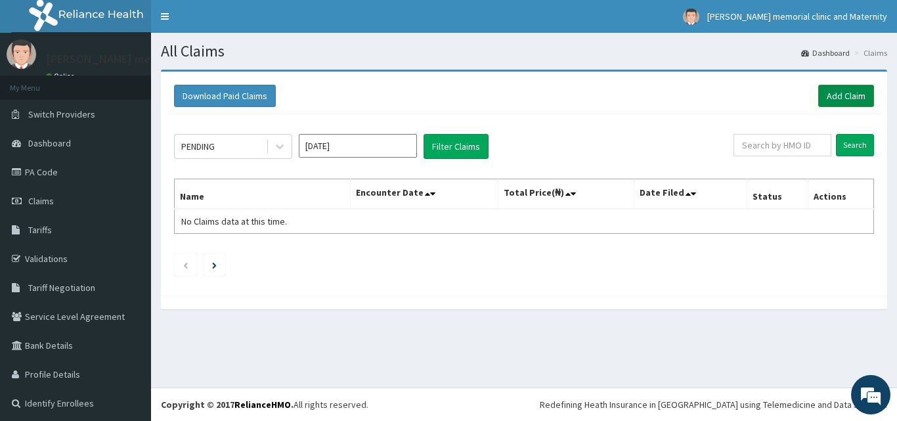
click at [836, 90] on link "Add Claim" at bounding box center [847, 96] width 56 height 22
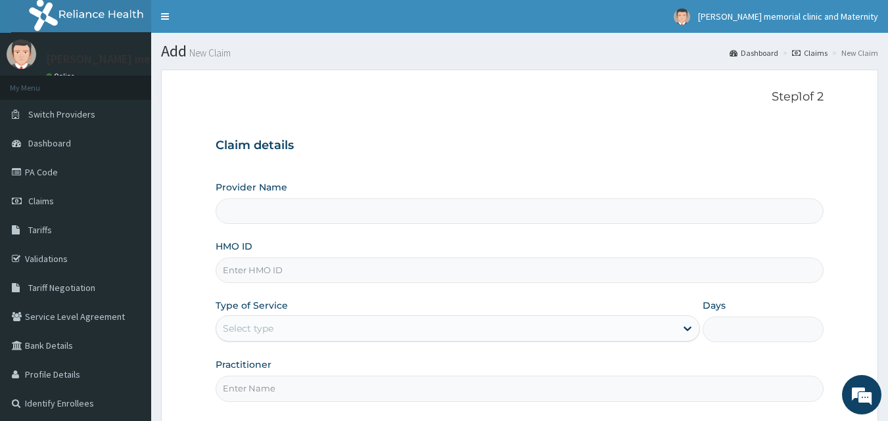
click at [378, 271] on input "HMO ID" at bounding box center [519, 271] width 608 height 26
